Goal: Find specific page/section: Find specific page/section

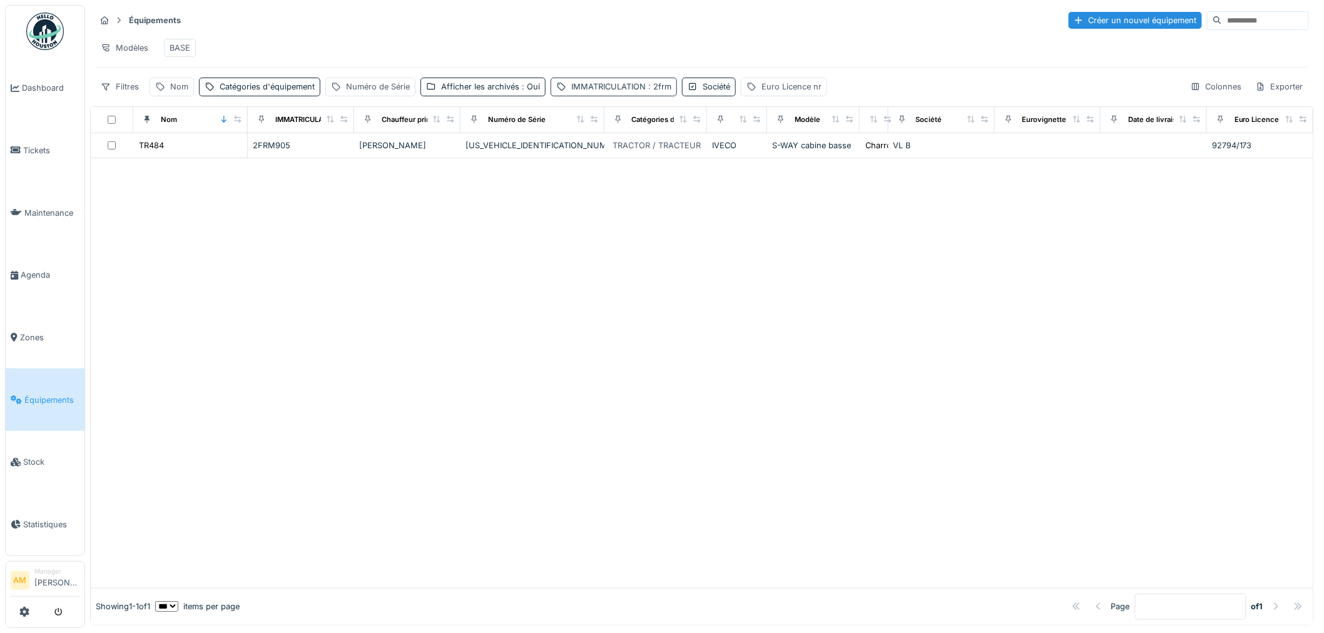
click at [597, 93] on div "IMMATRICULATION : 2frm" at bounding box center [621, 87] width 100 height 12
drag, startPoint x: 479, startPoint y: 152, endPoint x: 359, endPoint y: 171, distance: 121.6
click at [385, 160] on body "Dashboard Tickets Maintenance [GEOGRAPHIC_DATA] Zones Équipements Stock Statist…" at bounding box center [662, 316] width 1324 height 633
click at [366, 93] on div "Numéro de Série" at bounding box center [378, 87] width 64 height 12
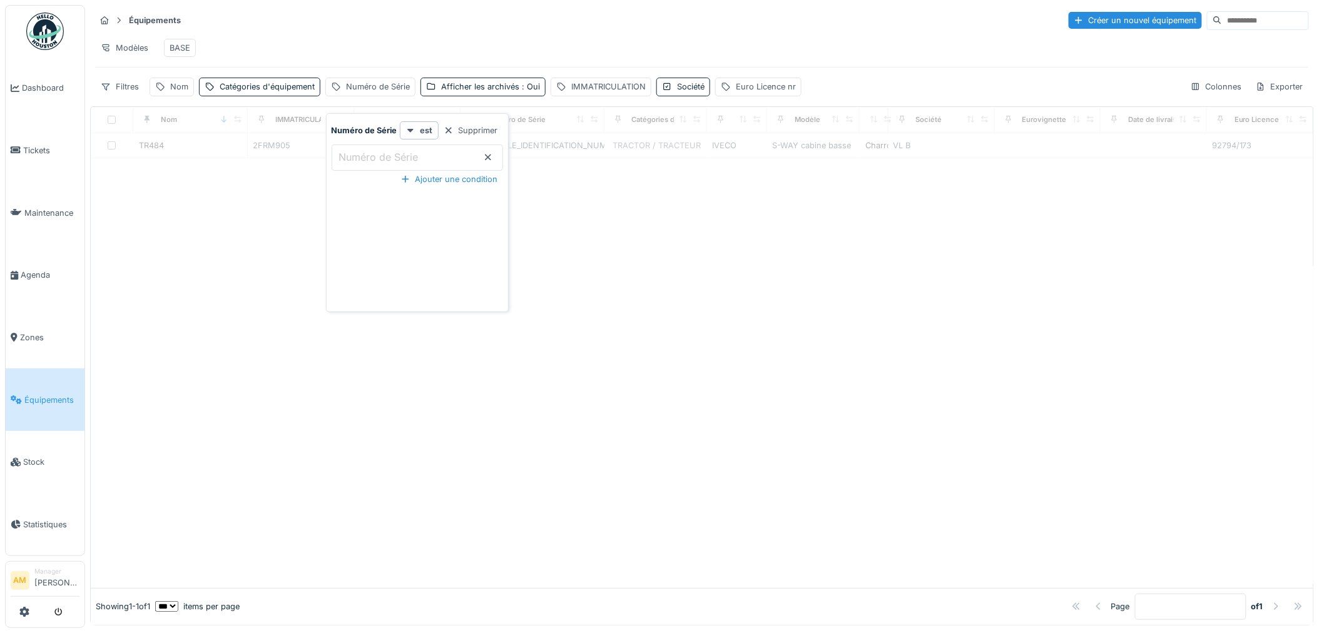
click at [375, 146] on Série_Q0OTU "Numéro de Série" at bounding box center [417, 158] width 171 height 26
click at [382, 150] on label "Numéro de Série" at bounding box center [379, 157] width 84 height 15
click at [382, 150] on Série_Q0OTU "Numéro de Série" at bounding box center [417, 158] width 171 height 26
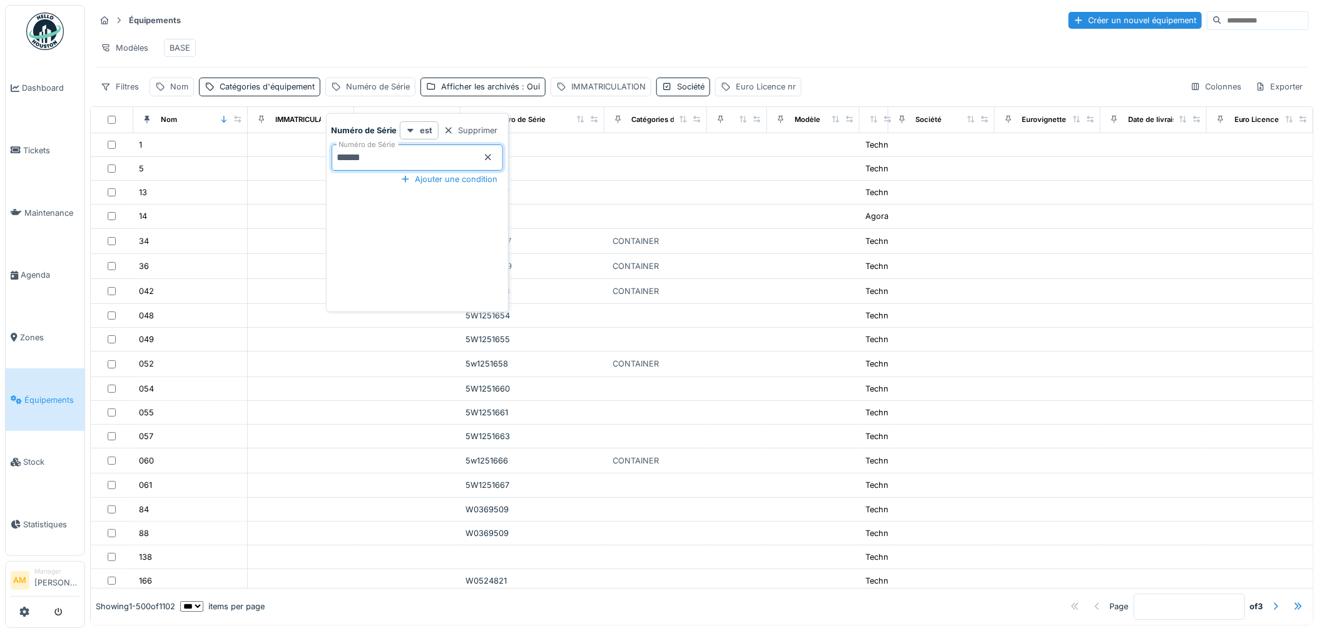
type Série_Q0OTU "******"
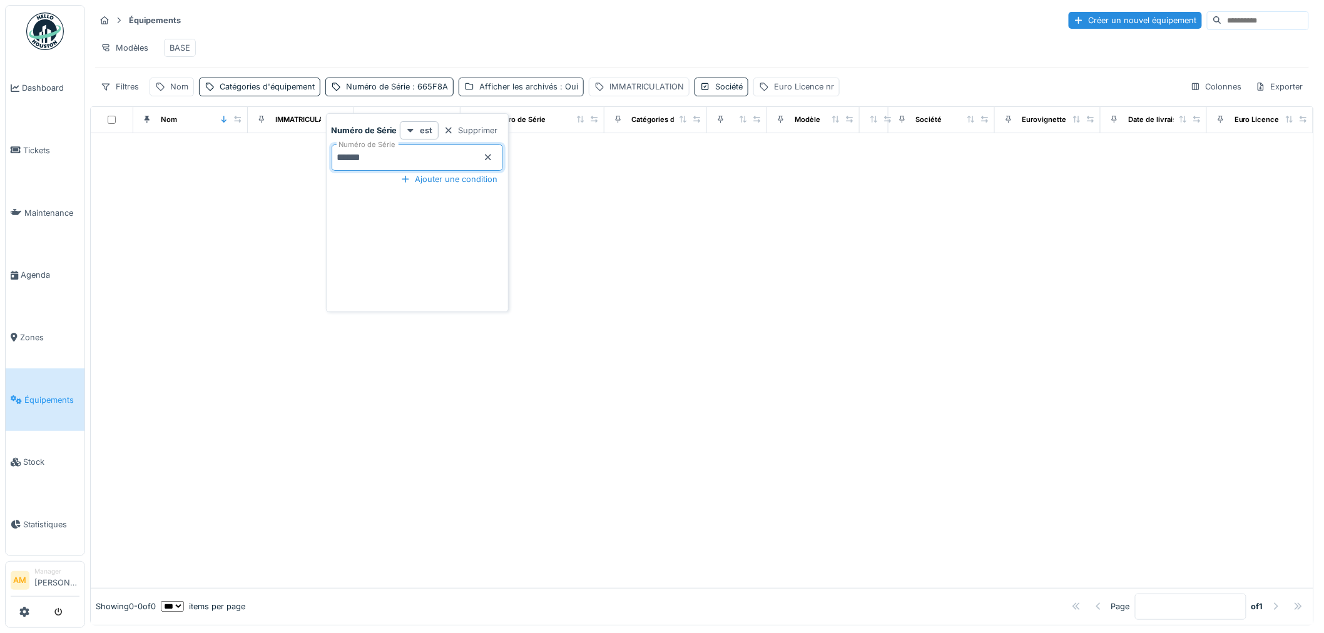
click at [536, 93] on div "Afficher les archivés : Oui" at bounding box center [528, 87] width 99 height 12
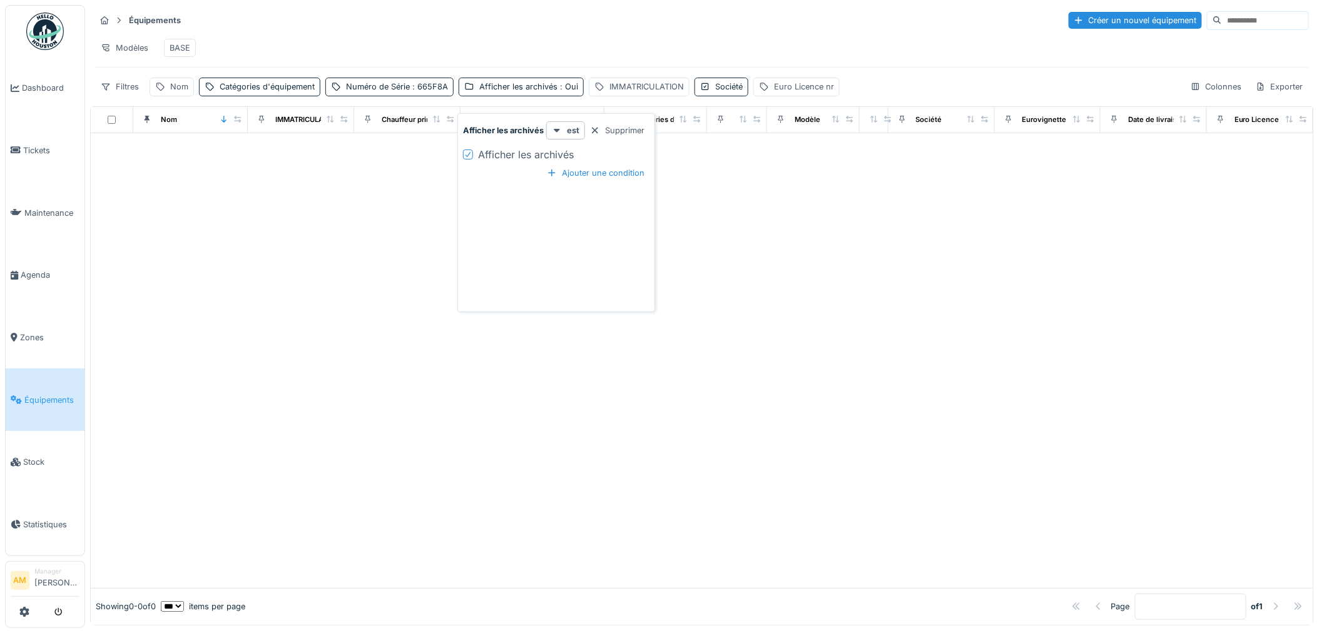
click at [472, 157] on div "Afficher les archivés" at bounding box center [556, 154] width 186 height 15
click at [467, 158] on div at bounding box center [468, 155] width 8 height 12
click at [272, 241] on div at bounding box center [702, 360] width 1222 height 455
click at [410, 92] on div "Numéro de Série : 665F8A" at bounding box center [397, 87] width 102 height 12
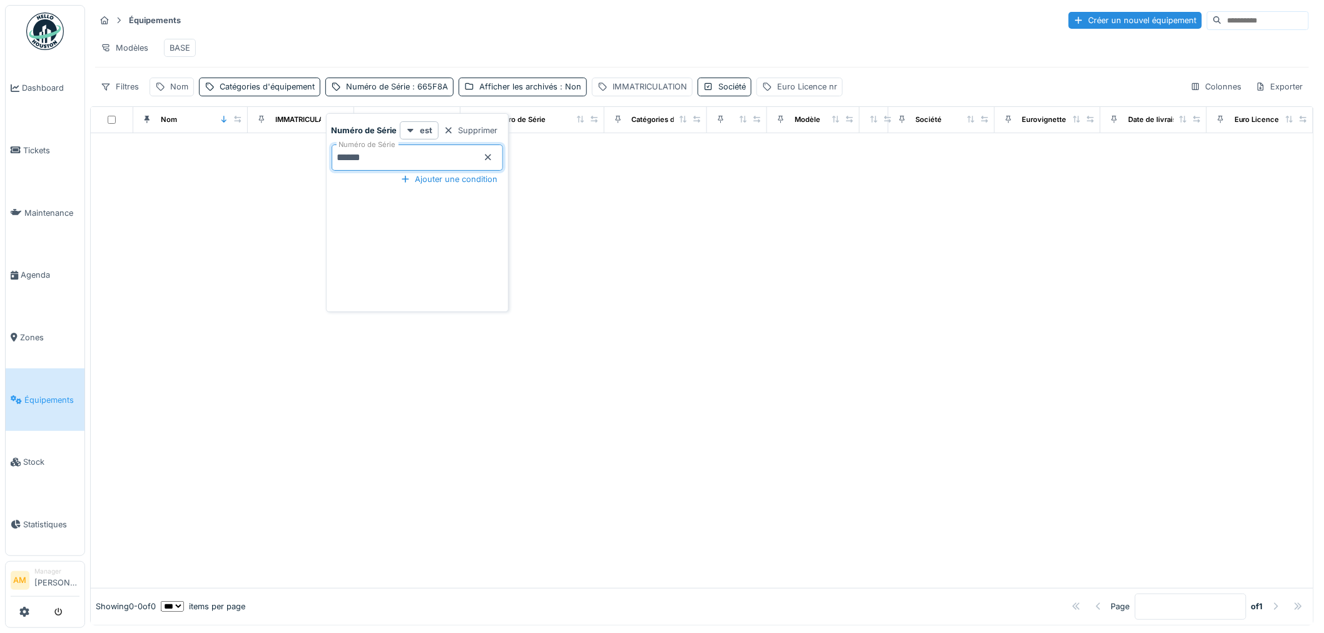
drag, startPoint x: 392, startPoint y: 158, endPoint x: 101, endPoint y: 157, distance: 290.9
click at [135, 160] on body "Dashboard Tickets Maintenance [GEOGRAPHIC_DATA] Zones Équipements Stock Statist…" at bounding box center [662, 316] width 1324 height 633
drag, startPoint x: 386, startPoint y: 148, endPoint x: 245, endPoint y: 155, distance: 140.9
click at [263, 155] on body "Dashboard Tickets Maintenance [GEOGRAPHIC_DATA] Zones Équipements Stock Statist…" at bounding box center [662, 316] width 1324 height 633
click at [397, 165] on Série_k3OTc "***" at bounding box center [417, 158] width 171 height 26
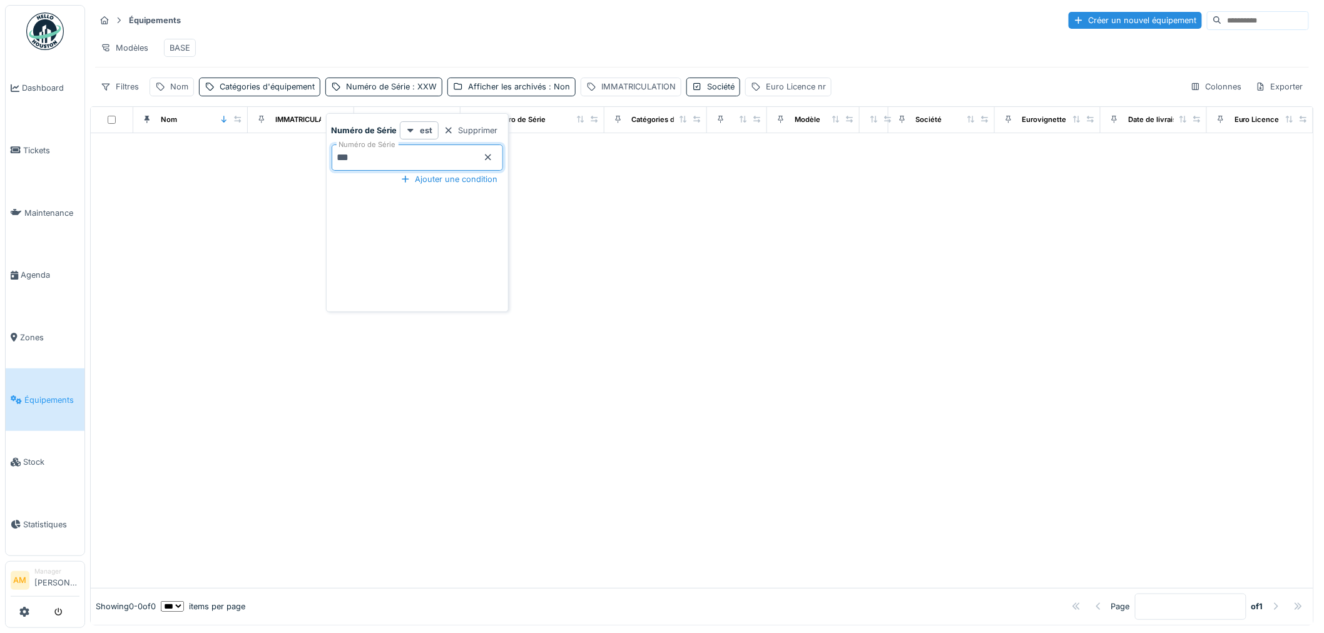
drag, startPoint x: 390, startPoint y: 160, endPoint x: 106, endPoint y: 186, distance: 285.3
click at [171, 182] on body "Dashboard Tickets Maintenance [GEOGRAPHIC_DATA] Zones Équipements Stock Statist…" at bounding box center [662, 316] width 1324 height 633
type Série_k3OTc "*********"
click at [658, 341] on div at bounding box center [702, 360] width 1222 height 455
click at [418, 91] on span ": 1FZXAP665" at bounding box center [436, 86] width 52 height 9
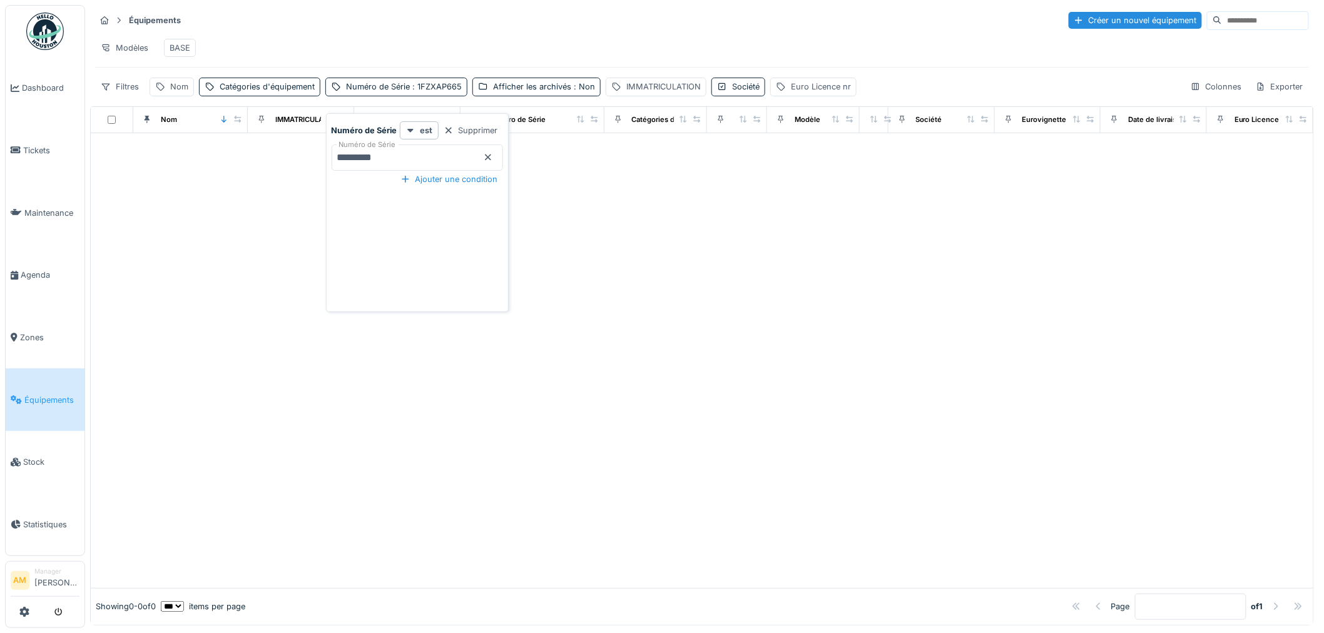
click at [403, 158] on Série_Q0NTE "*********" at bounding box center [417, 158] width 171 height 26
click at [638, 268] on div at bounding box center [702, 360] width 1222 height 455
click at [422, 91] on span ": 1FZXAP665" at bounding box center [436, 86] width 52 height 9
drag, startPoint x: 395, startPoint y: 161, endPoint x: 388, endPoint y: 150, distance: 13.0
click at [370, 163] on Série_UxMTQ "*********" at bounding box center [417, 158] width 171 height 26
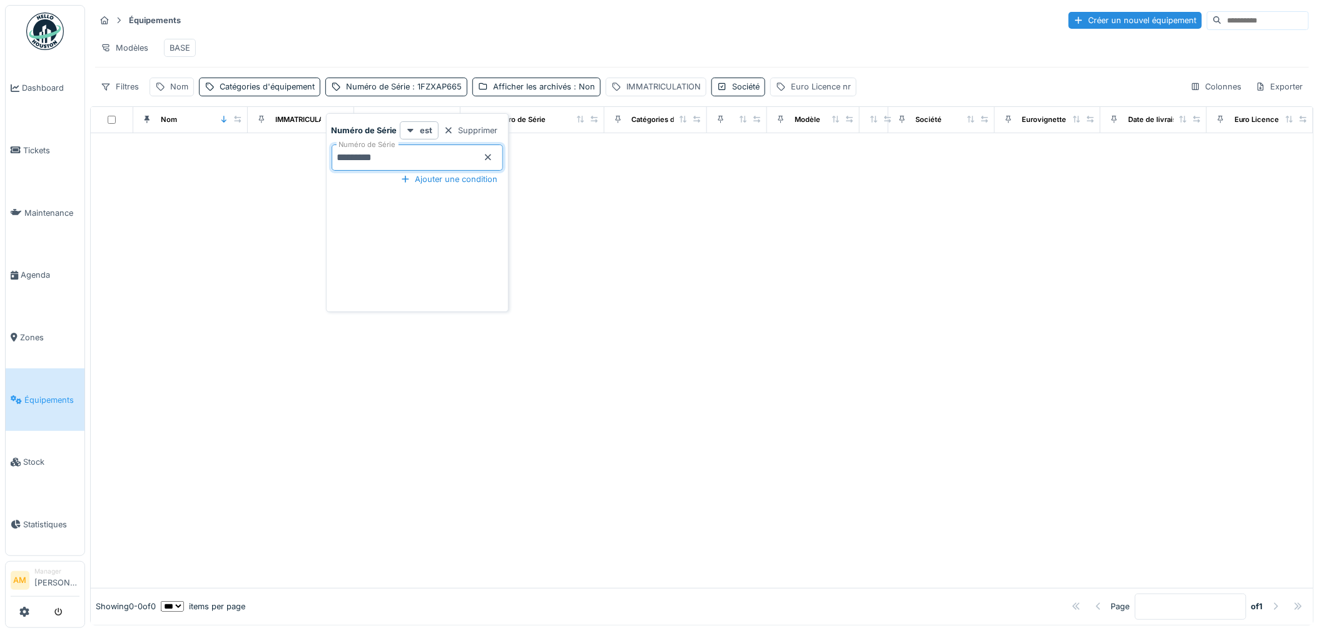
click at [489, 158] on icon at bounding box center [488, 157] width 10 height 8
drag, startPoint x: 684, startPoint y: 248, endPoint x: 671, endPoint y: 241, distance: 14.3
click at [678, 246] on div at bounding box center [702, 360] width 1222 height 455
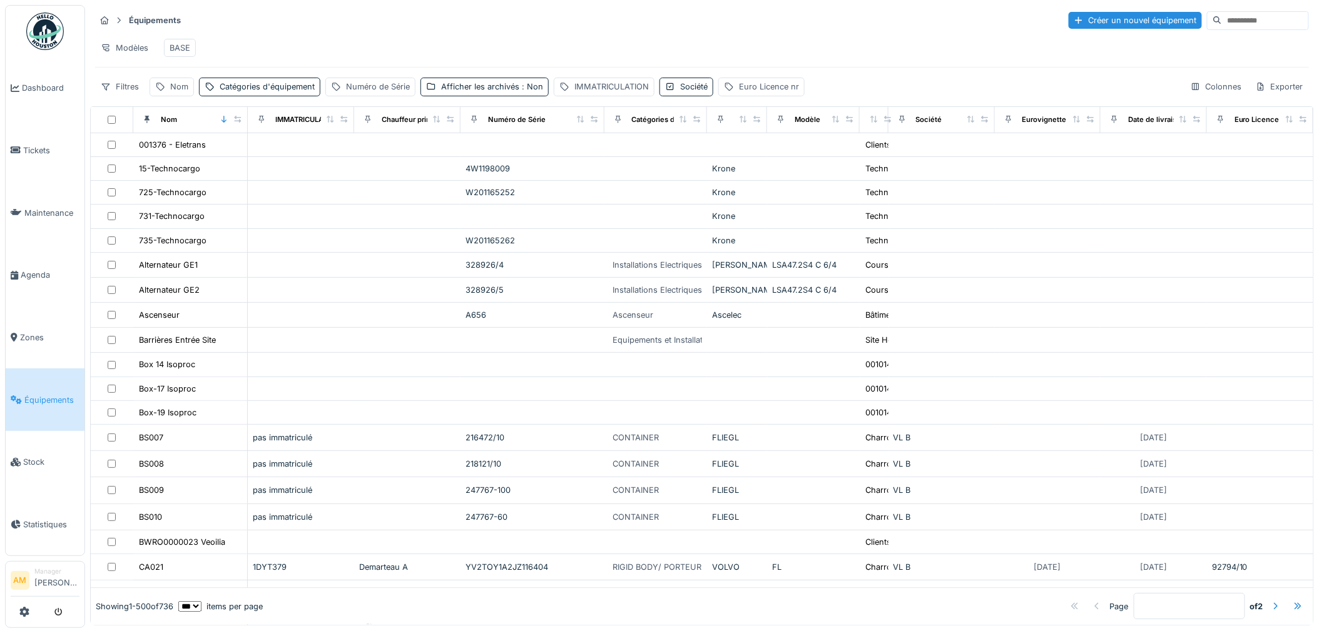
click at [307, 52] on div "Modèles BASE" at bounding box center [702, 48] width 1214 height 28
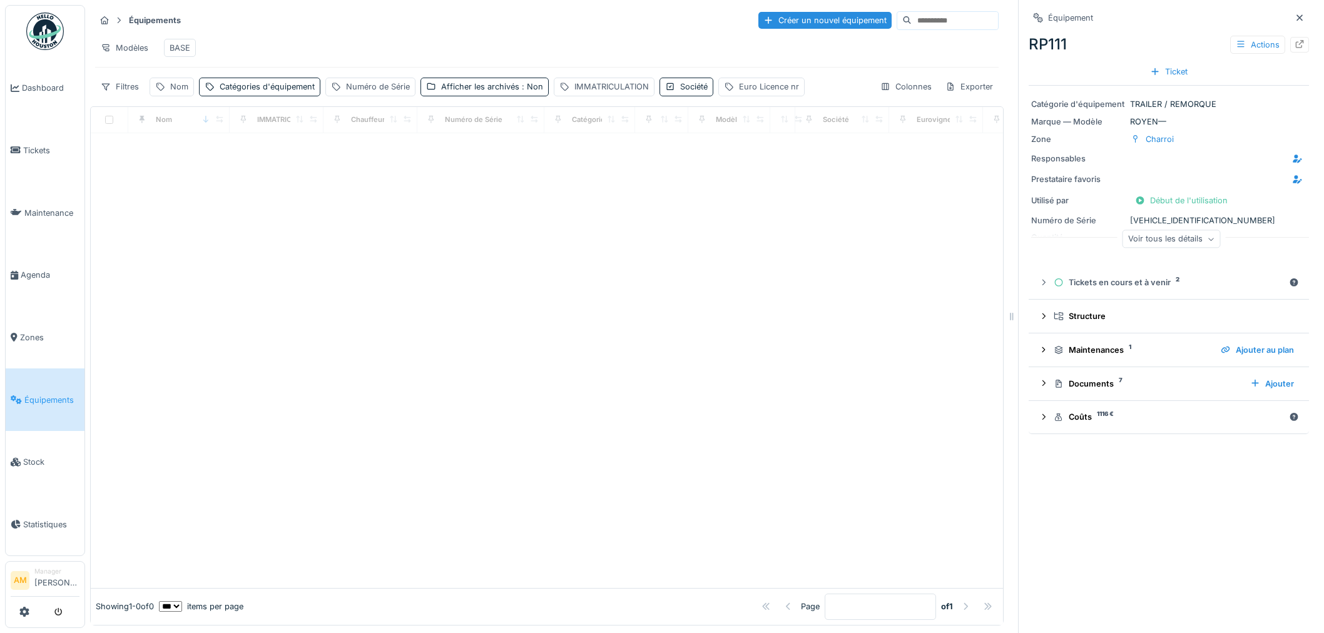
scroll to position [10, 0]
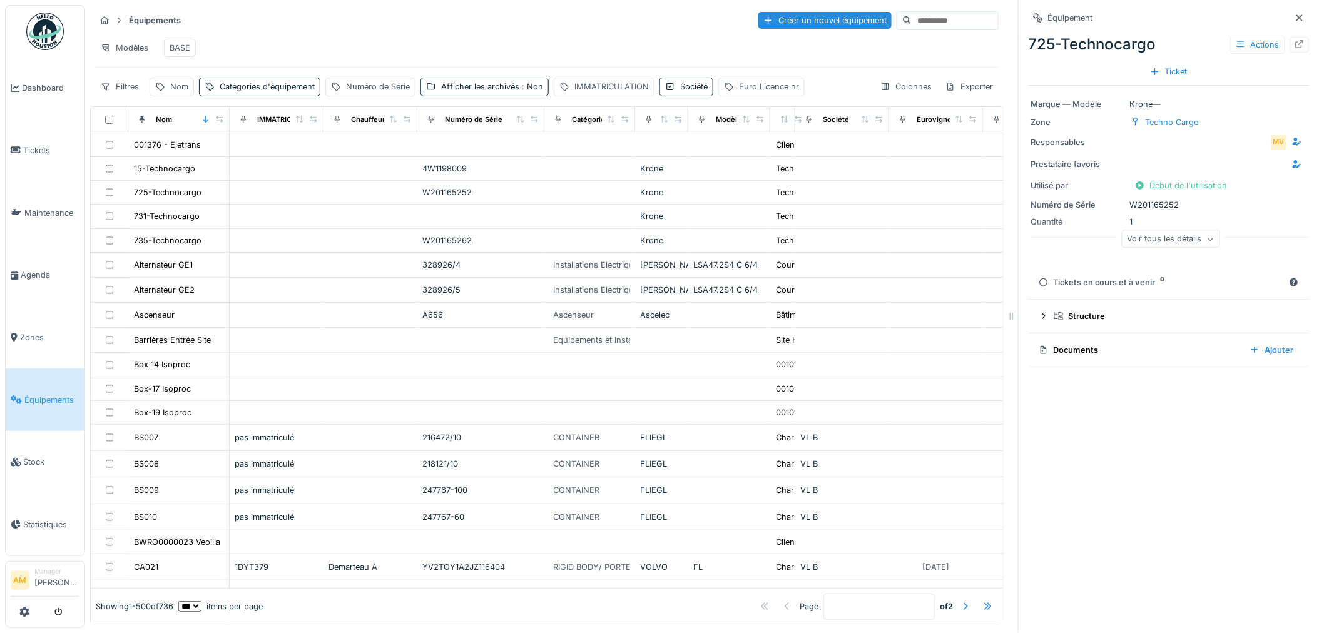
click at [43, 394] on span "Équipements" at bounding box center [51, 400] width 55 height 12
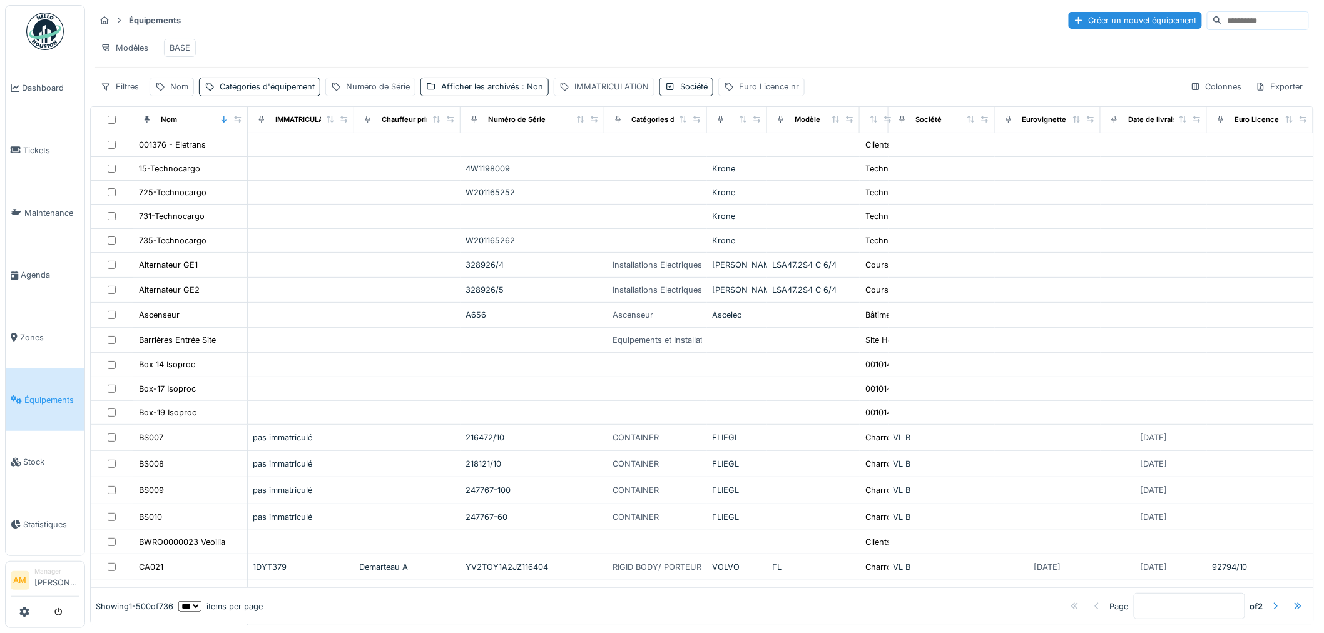
click at [33, 395] on span "Équipements" at bounding box center [51, 400] width 55 height 12
click at [181, 93] on div "Nom" at bounding box center [179, 87] width 18 height 12
